Goal: Task Accomplishment & Management: Use online tool/utility

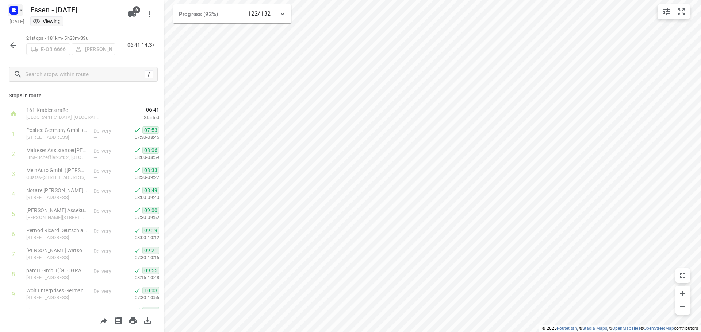
scroll to position [256, 0]
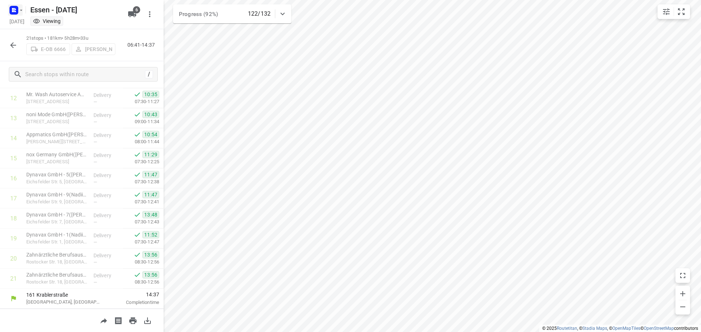
click at [22, 8] on icon "button" at bounding box center [21, 10] width 6 height 6
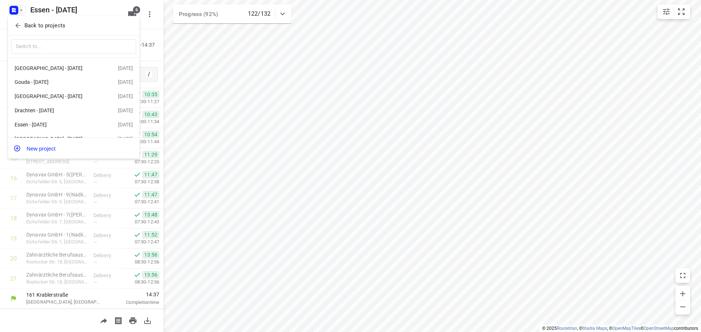
click at [13, 23] on button "Back to projects" at bounding box center [73, 26] width 125 height 12
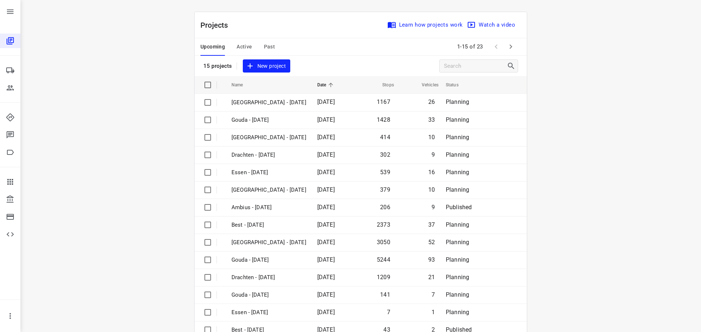
click at [240, 47] on span "Active" at bounding box center [243, 46] width 15 height 9
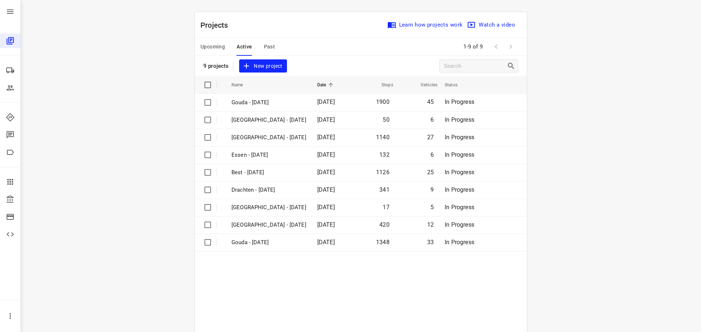
click at [215, 47] on span "Upcoming" at bounding box center [212, 46] width 24 height 9
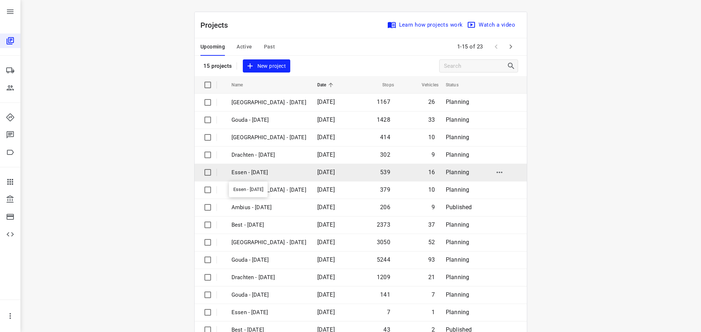
click at [259, 173] on p "Essen - [DATE]" at bounding box center [268, 173] width 75 height 8
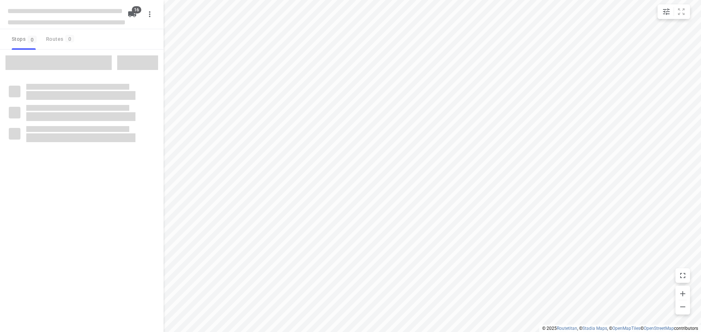
checkbox input "true"
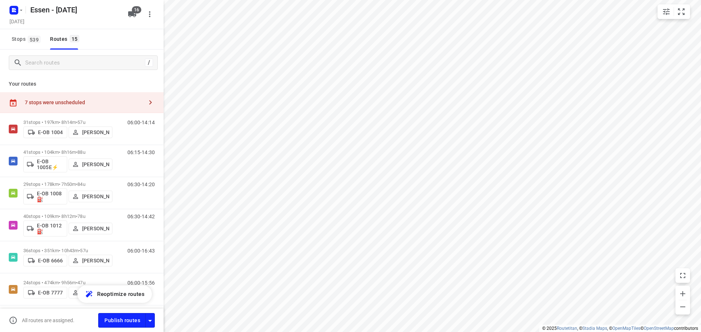
click at [78, 103] on div "7 stops were unscheduled" at bounding box center [84, 103] width 118 height 6
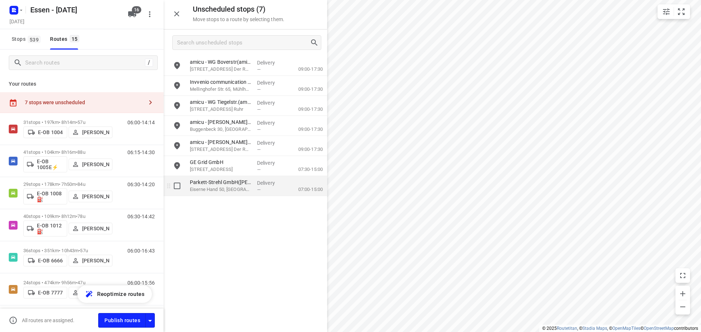
click at [229, 188] on p "Eiserne Hand 50, [GEOGRAPHIC_DATA]" at bounding box center [220, 189] width 61 height 7
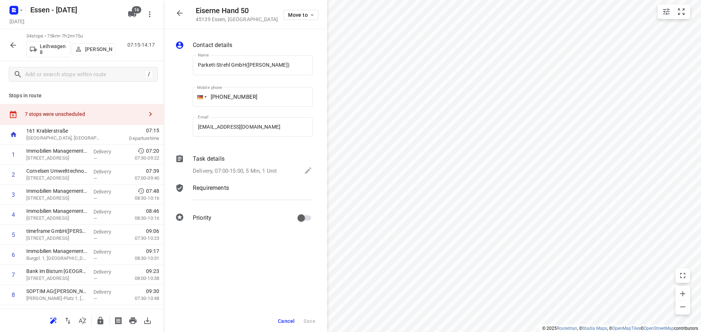
click at [182, 15] on icon "button" at bounding box center [179, 13] width 9 height 9
